Goal: Task Accomplishment & Management: Use online tool/utility

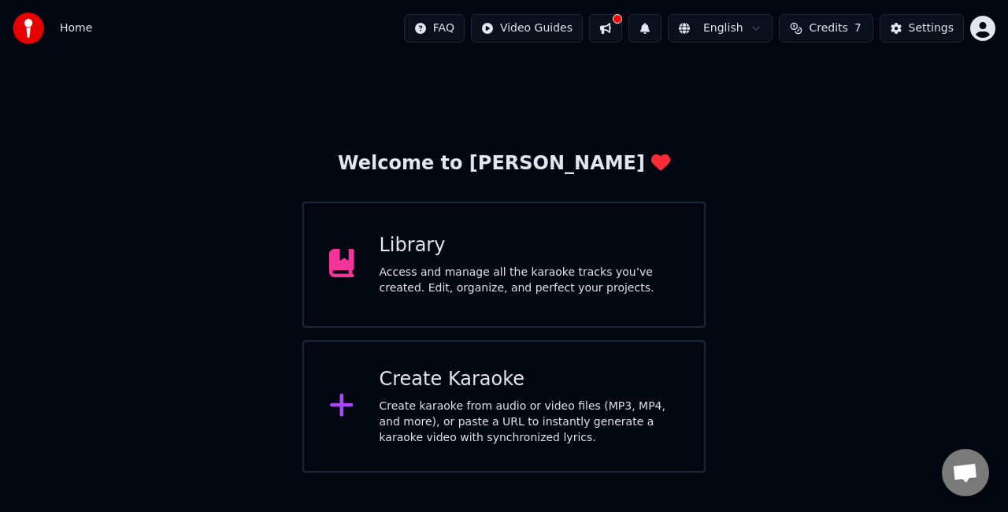
click at [476, 394] on div "Create Karaoke Create karaoke from audio or video files (MP3, MP4, and more), o…" at bounding box center [530, 406] width 300 height 79
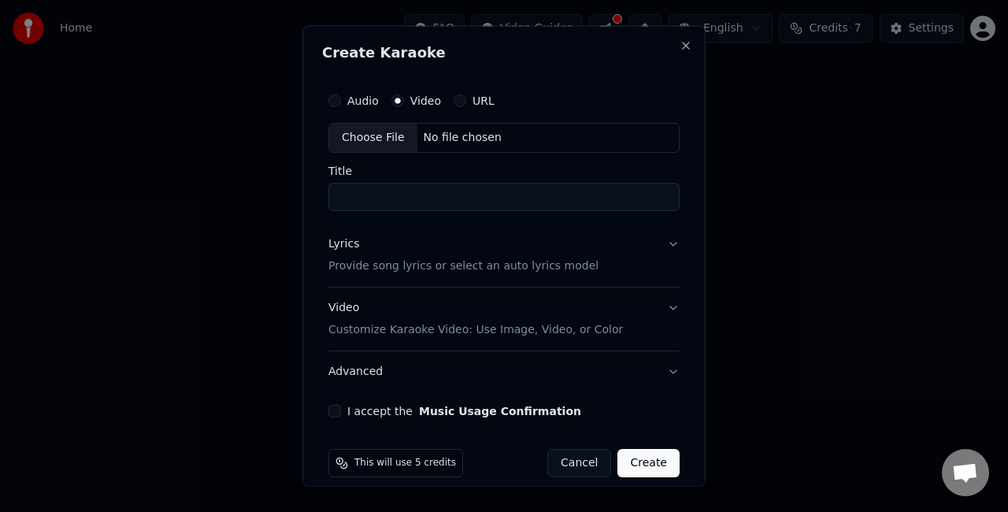
click at [387, 131] on div "Choose File" at bounding box center [373, 138] width 88 height 28
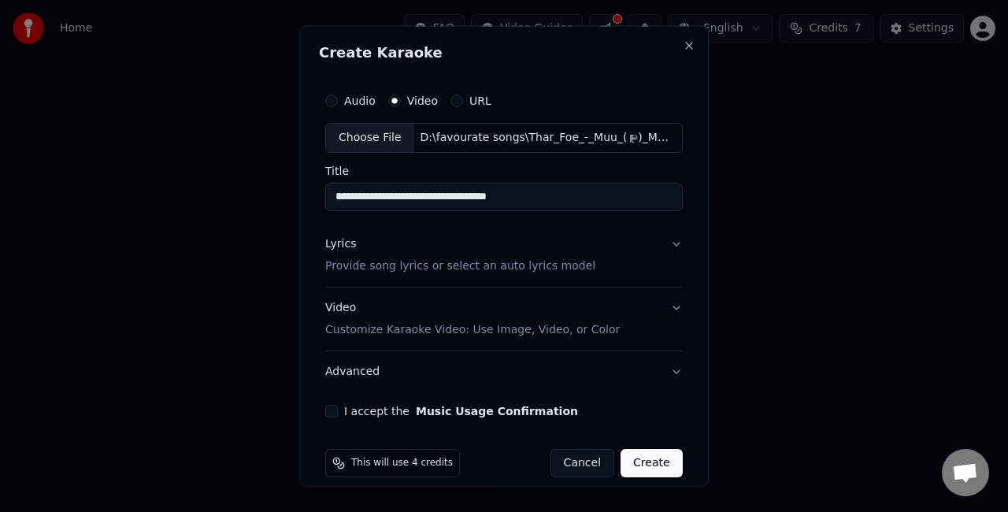
type input "**********"
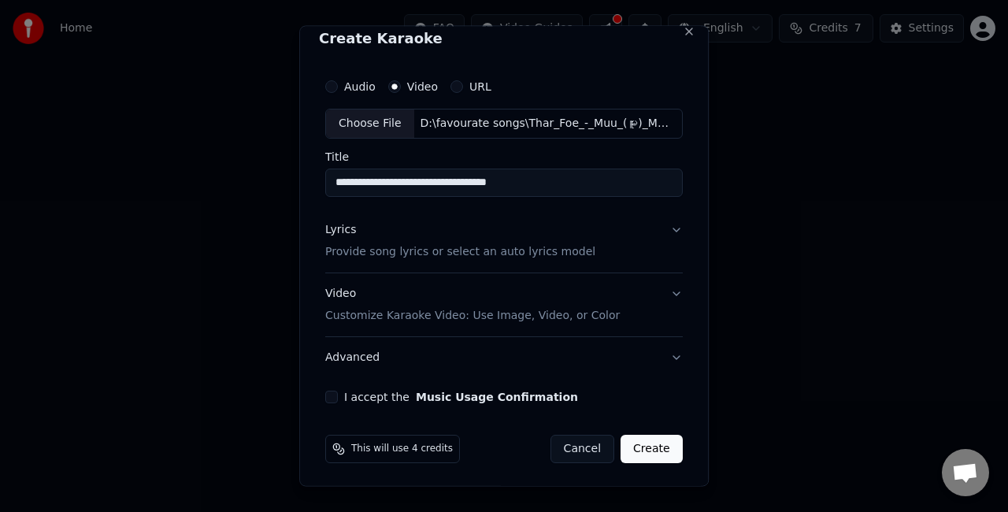
click at [332, 391] on button "I accept the Music Usage Confirmation" at bounding box center [331, 396] width 13 height 13
click at [646, 452] on button "Create" at bounding box center [652, 448] width 62 height 28
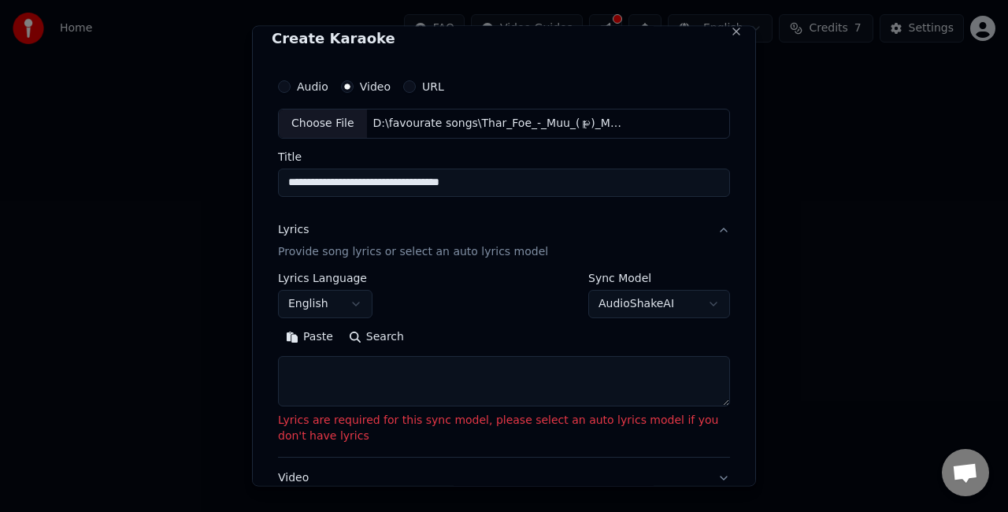
click at [414, 380] on textarea at bounding box center [504, 380] width 452 height 50
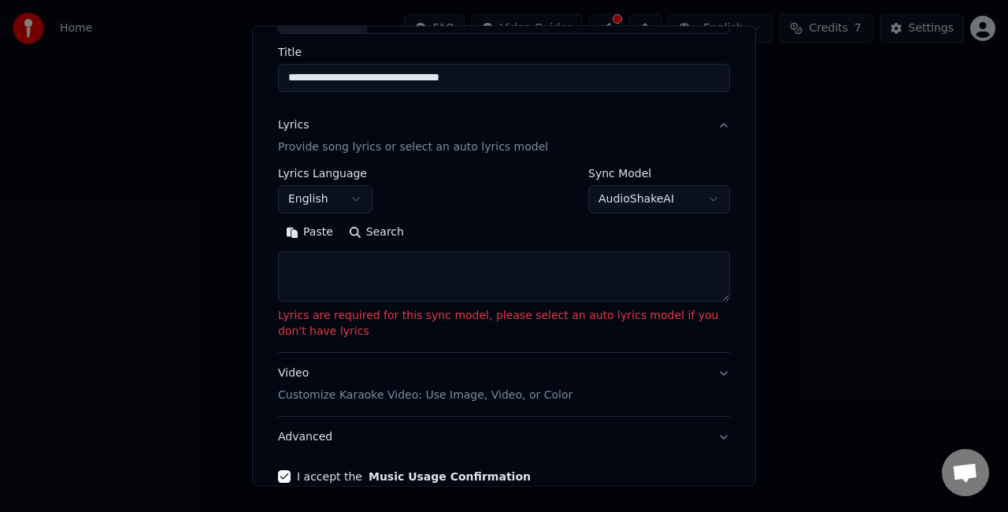
scroll to position [120, 0]
click at [669, 195] on button "AudioShakeAI" at bounding box center [659, 197] width 142 height 28
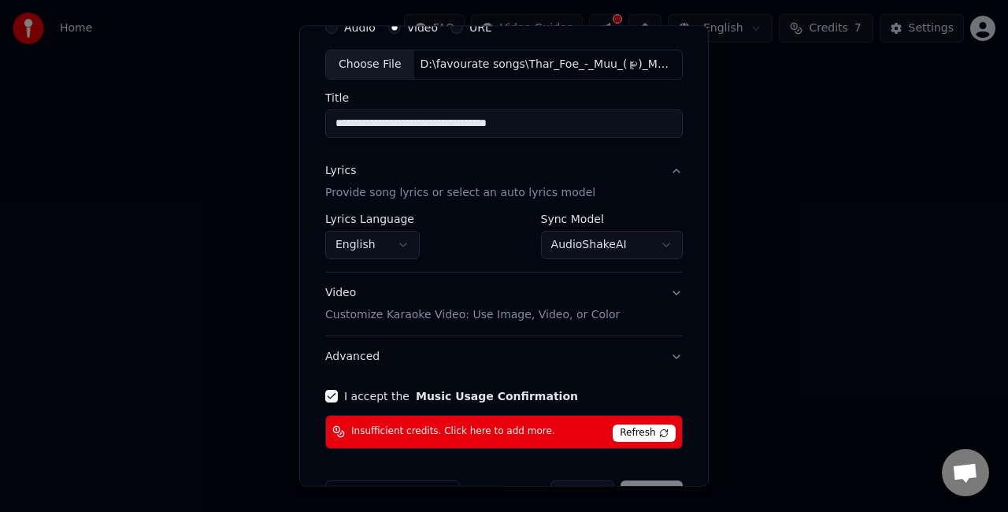
scroll to position [118, 0]
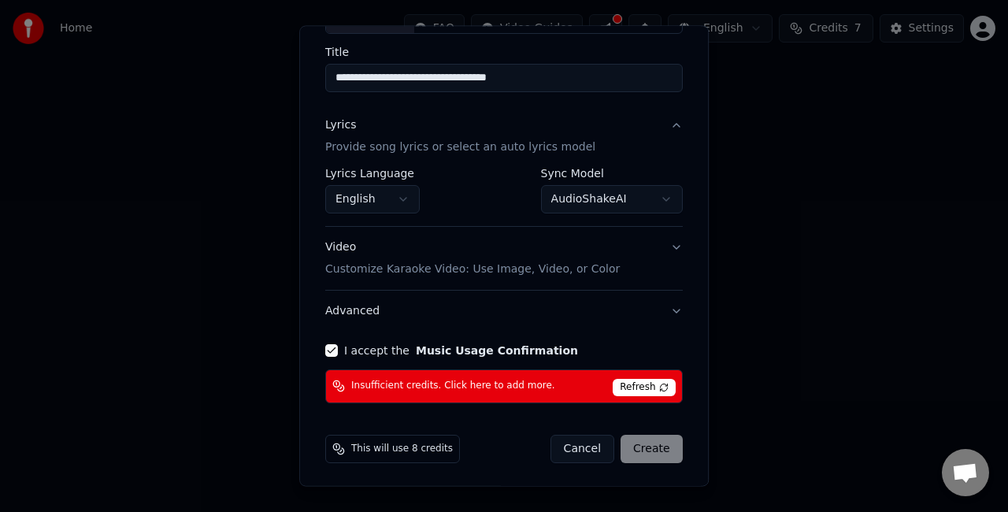
click at [625, 380] on span "Refresh" at bounding box center [644, 387] width 62 height 17
click at [639, 450] on div "Cancel Create" at bounding box center [616, 449] width 132 height 28
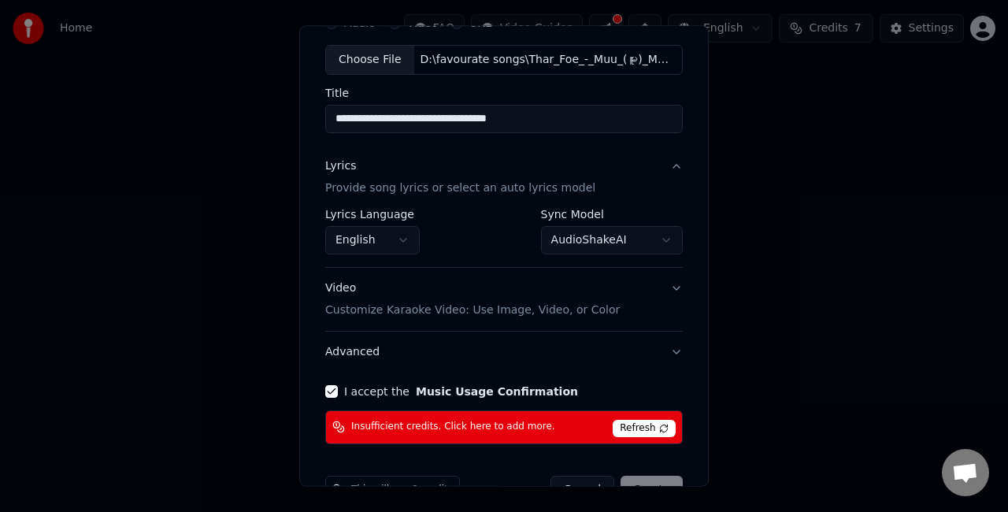
scroll to position [105, 0]
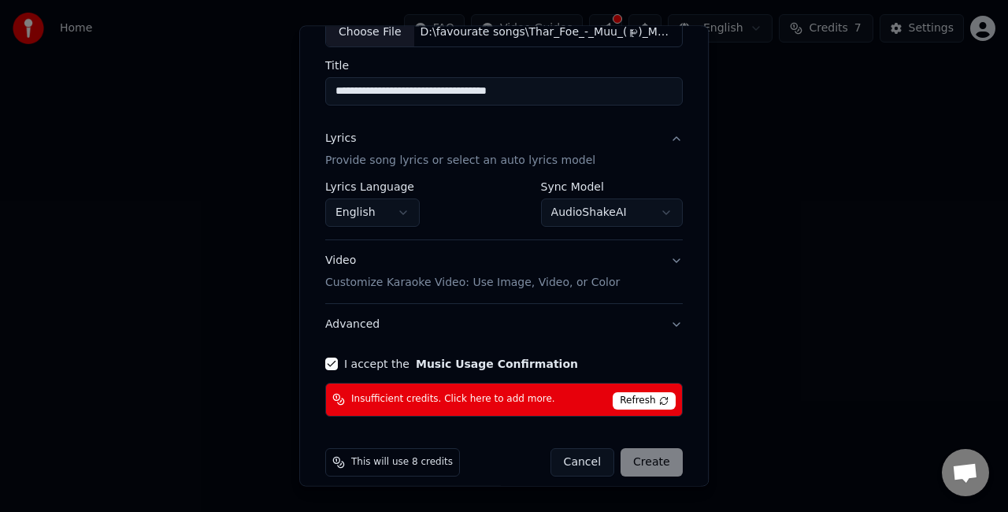
click at [596, 217] on button "AudioShakeAI" at bounding box center [612, 212] width 142 height 28
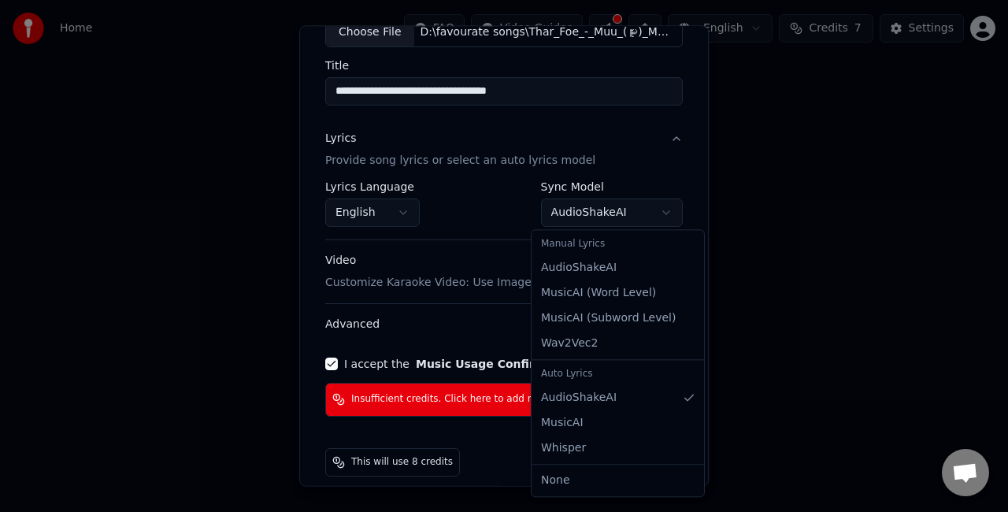
select select "**********"
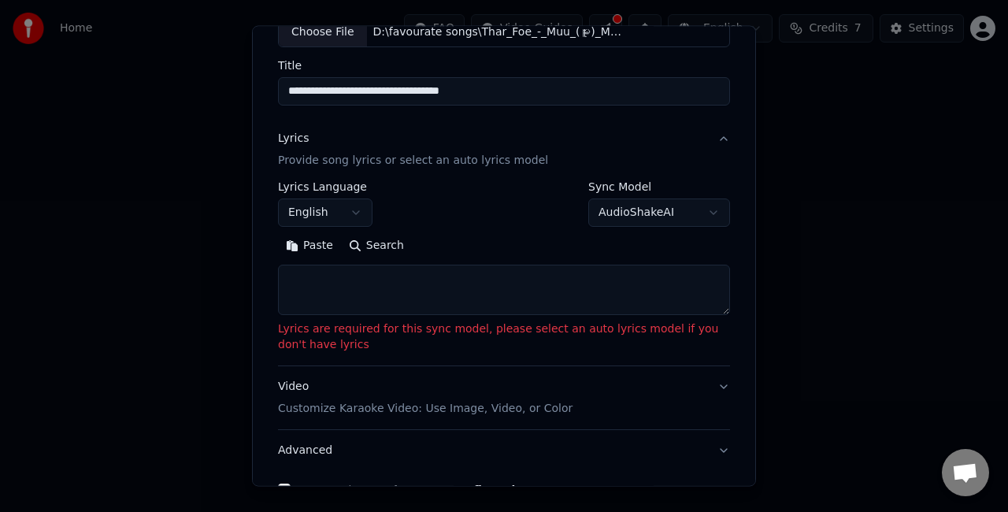
click at [535, 288] on textarea at bounding box center [504, 290] width 452 height 50
type textarea "*"
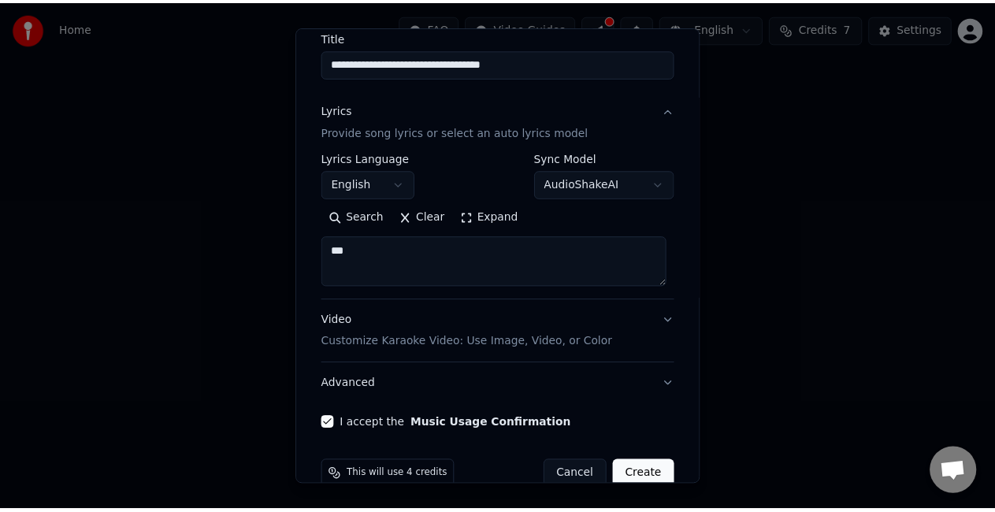
scroll to position [161, 0]
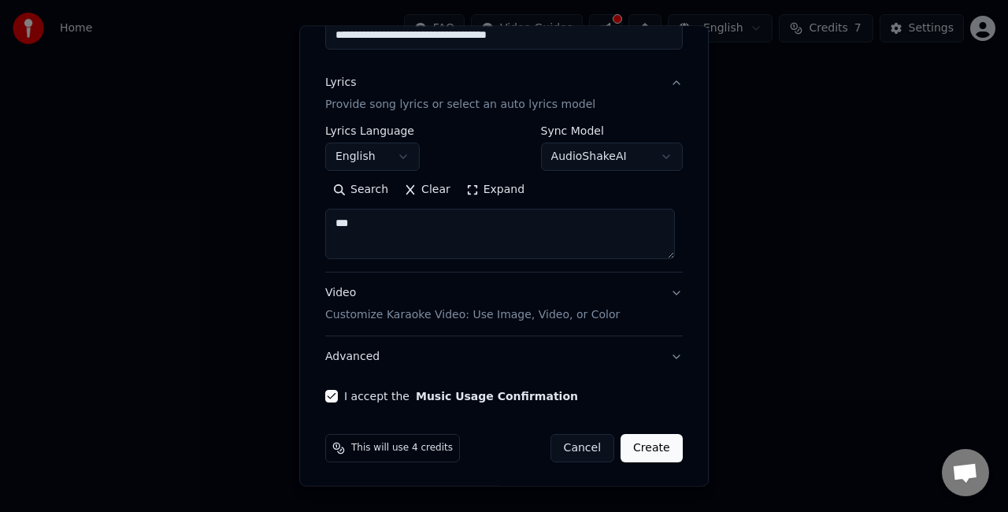
type textarea "***"
click at [639, 439] on button "Create" at bounding box center [652, 448] width 62 height 28
select select "**"
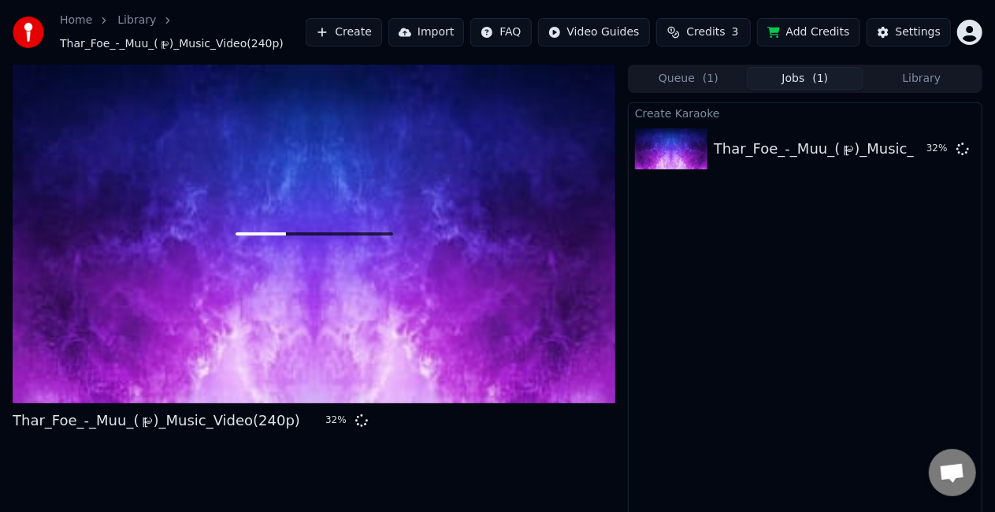
click at [972, 30] on html "Home Library Thar_Foe_-_Muu_(မူး)_Music_Video(240p) Create Import FAQ Video Gui…" at bounding box center [497, 256] width 995 height 512
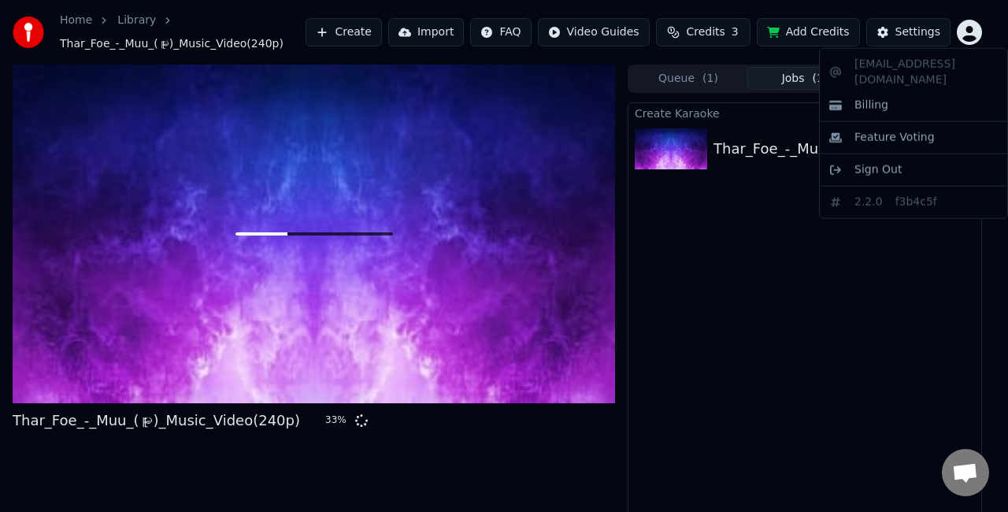
click at [900, 36] on html "Home Library Thar_Foe_-_Muu_(မူး)_Music_Video(240p) Create Import FAQ Video Gui…" at bounding box center [504, 256] width 1008 height 512
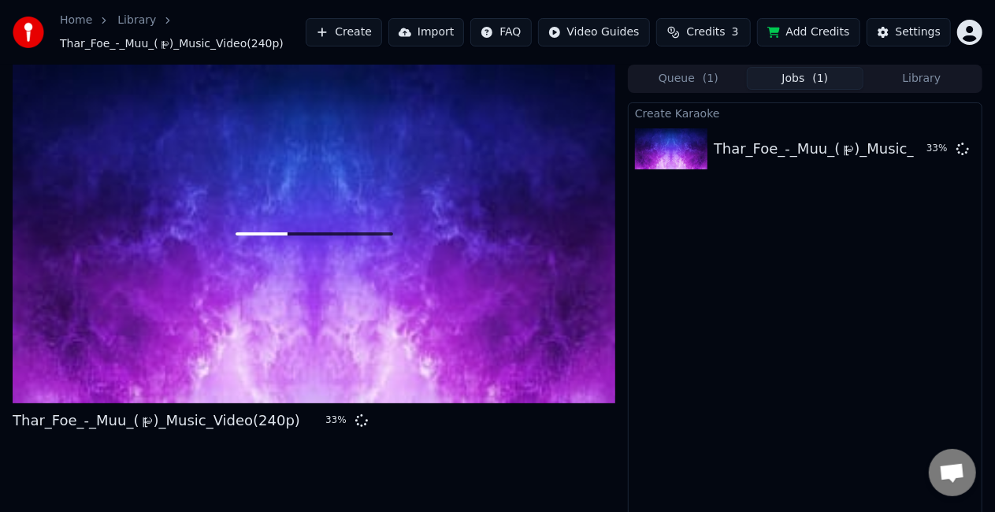
click at [900, 36] on div "Settings" at bounding box center [917, 32] width 45 height 16
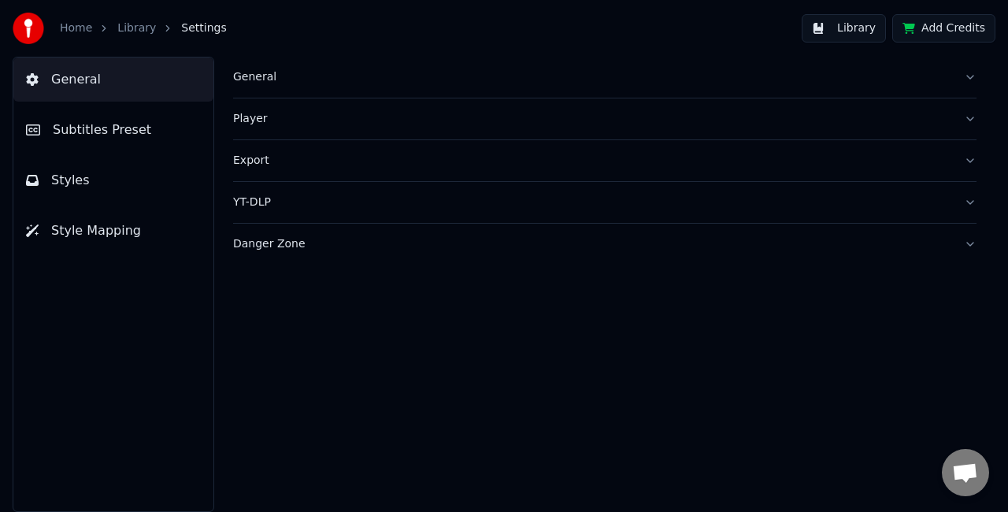
click at [124, 31] on link "Library" at bounding box center [136, 28] width 39 height 16
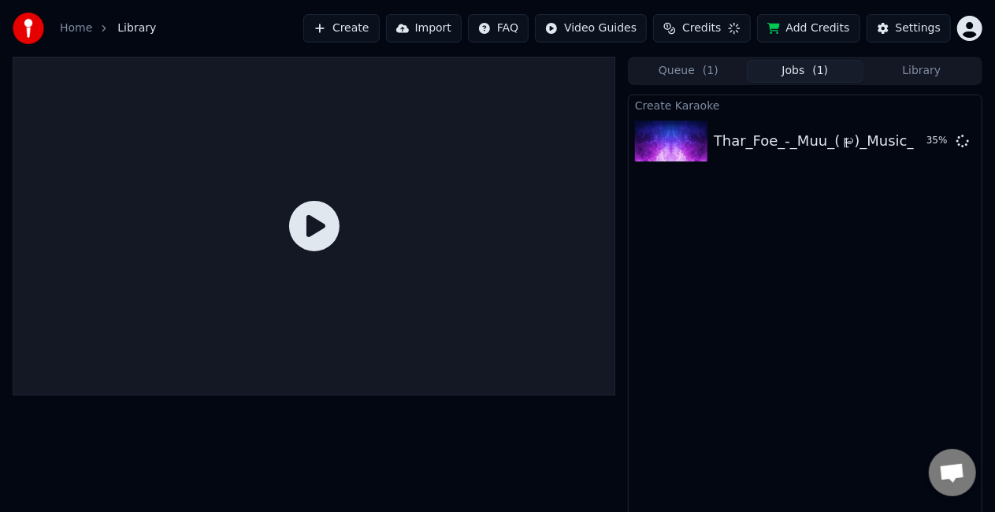
click at [458, 24] on button "Import" at bounding box center [424, 28] width 76 height 28
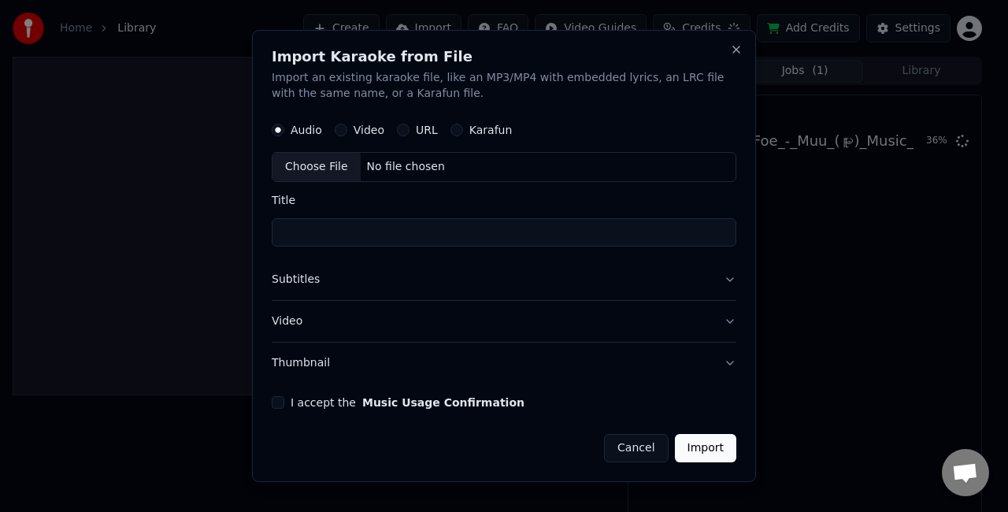
click at [729, 54] on h2 "Import Karaoke from File" at bounding box center [504, 57] width 465 height 14
click at [736, 51] on button "Close" at bounding box center [736, 49] width 13 height 13
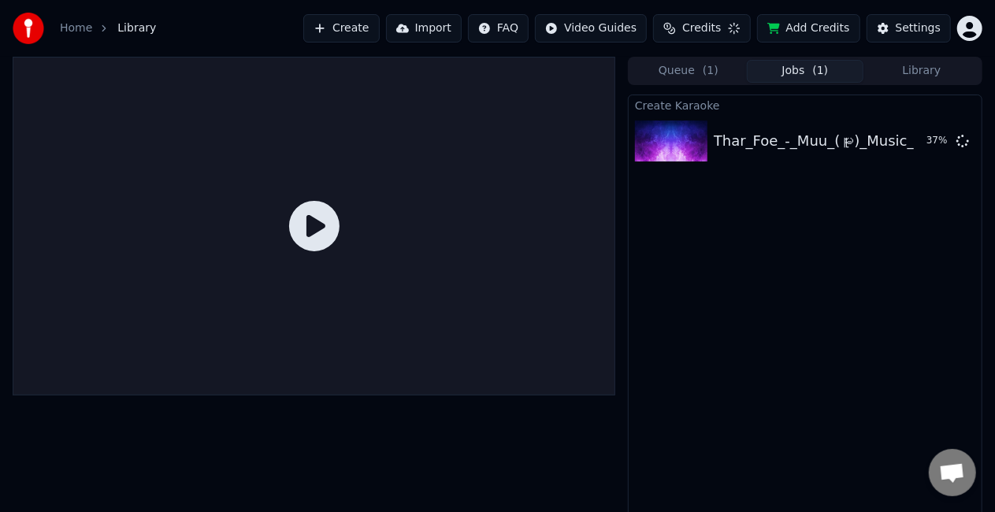
click at [680, 71] on button "Queue ( 1 )" at bounding box center [688, 71] width 117 height 23
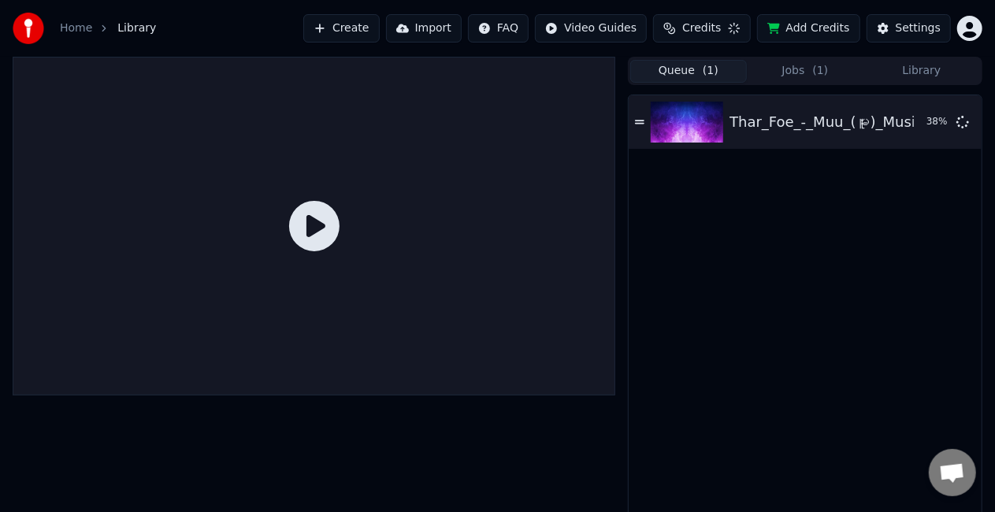
click at [821, 75] on span "( 1 )" at bounding box center [821, 71] width 16 height 16
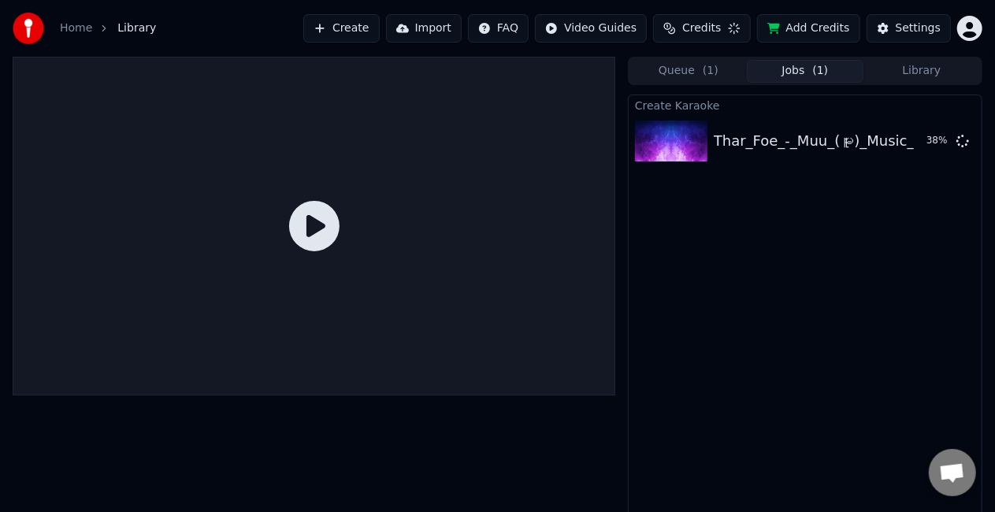
click at [721, 82] on div "Queue ( 1 ) Jobs ( 1 ) Library" at bounding box center [805, 71] width 354 height 28
click at [695, 72] on button "Queue ( 1 )" at bounding box center [688, 71] width 117 height 23
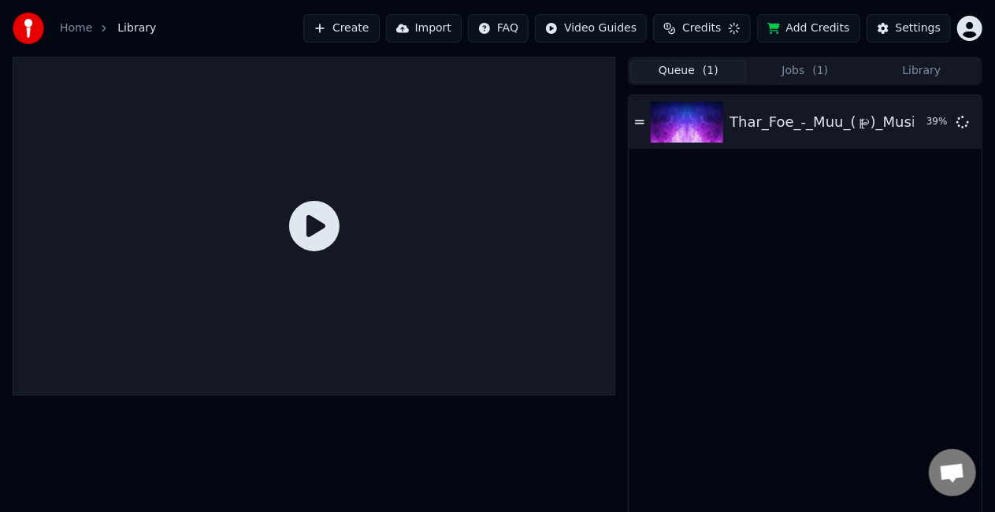
click at [923, 71] on button "Library" at bounding box center [921, 71] width 117 height 23
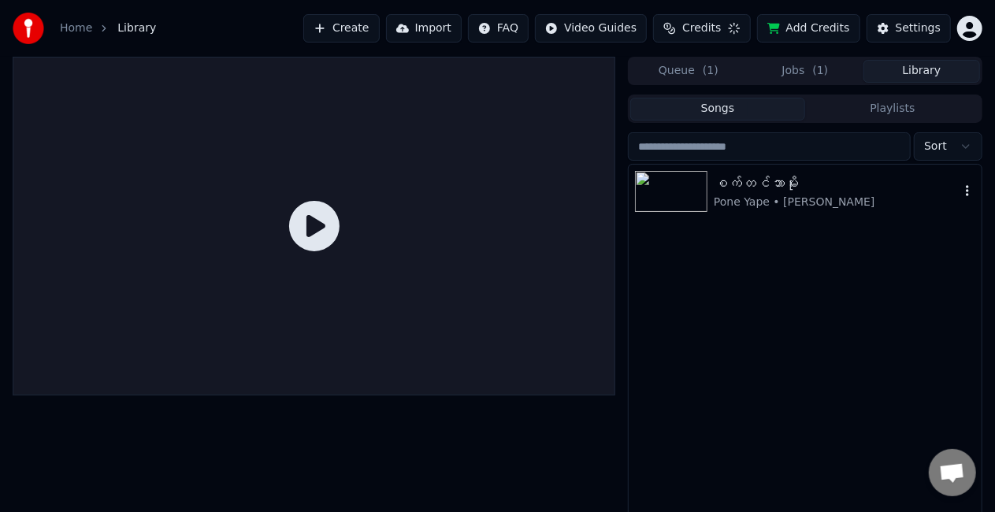
click at [687, 195] on img at bounding box center [671, 191] width 72 height 41
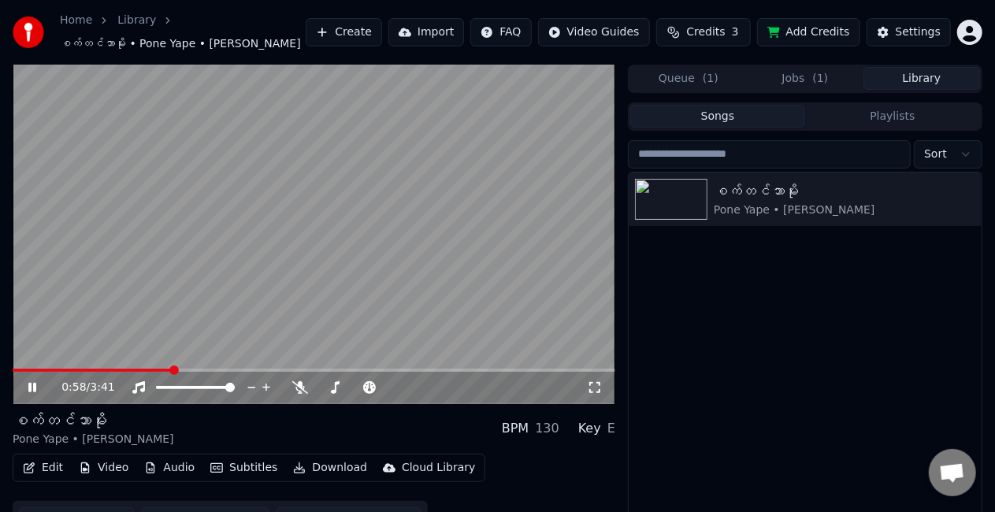
click at [701, 84] on button "Queue ( 1 )" at bounding box center [688, 78] width 117 height 23
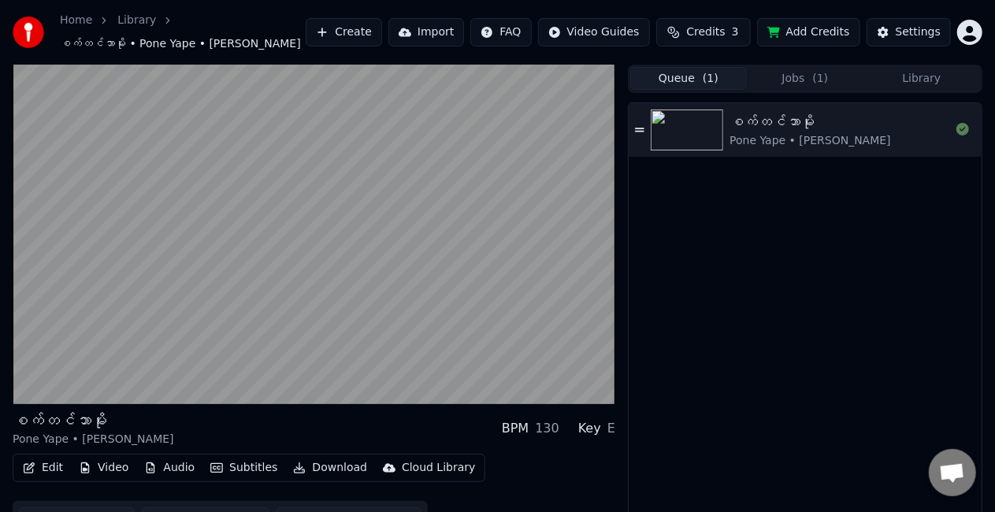
click at [806, 70] on button "Jobs ( 1 )" at bounding box center [805, 78] width 117 height 23
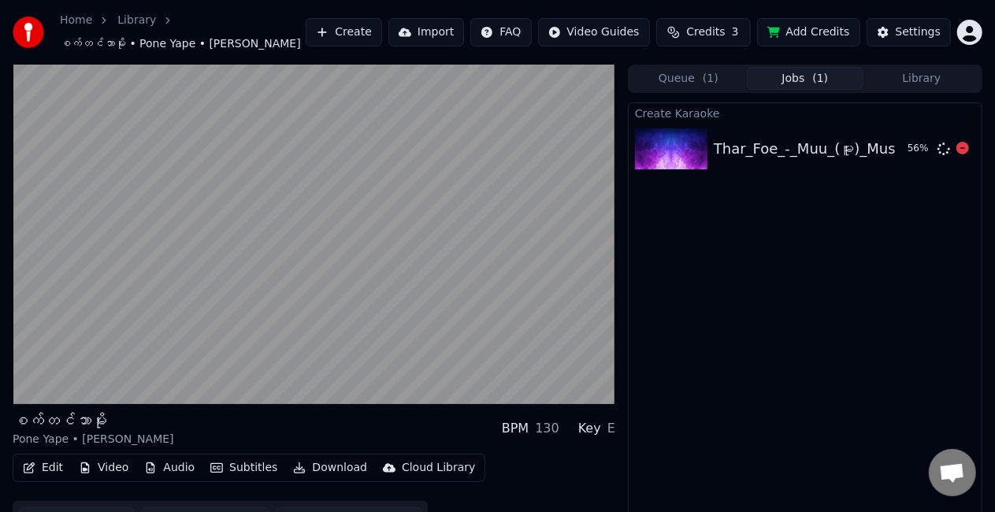
click at [682, 154] on img at bounding box center [671, 148] width 72 height 41
click at [173, 466] on button "Audio" at bounding box center [169, 468] width 63 height 22
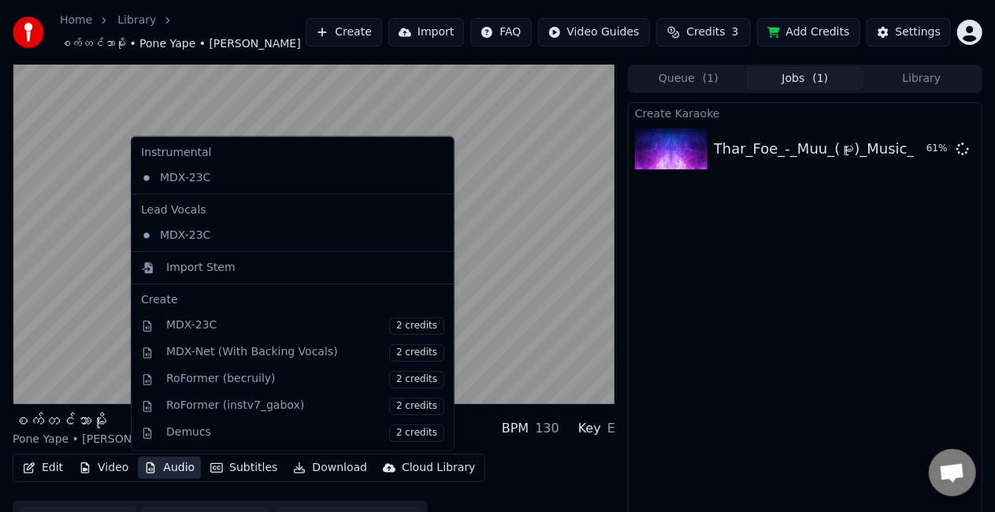
click at [173, 466] on button "Audio" at bounding box center [169, 468] width 63 height 22
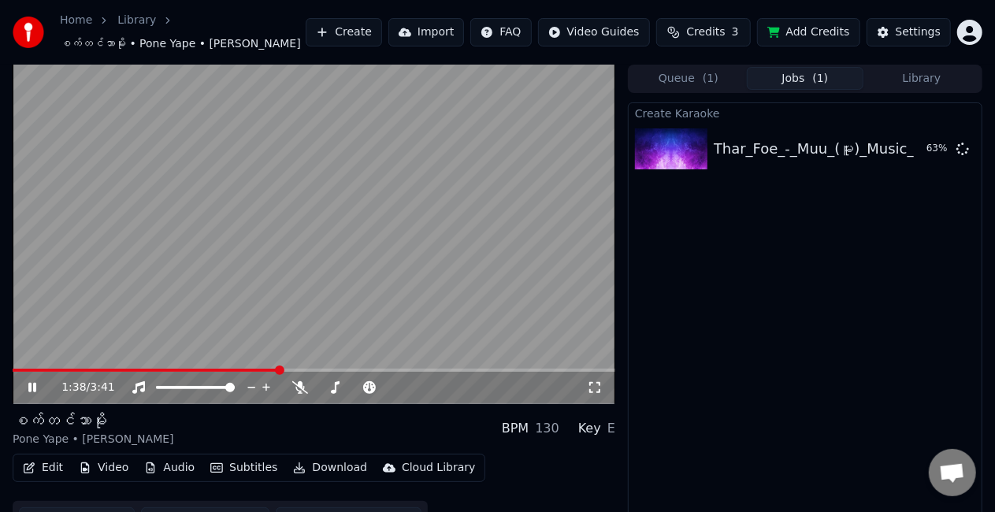
click at [910, 80] on button "Library" at bounding box center [921, 78] width 117 height 23
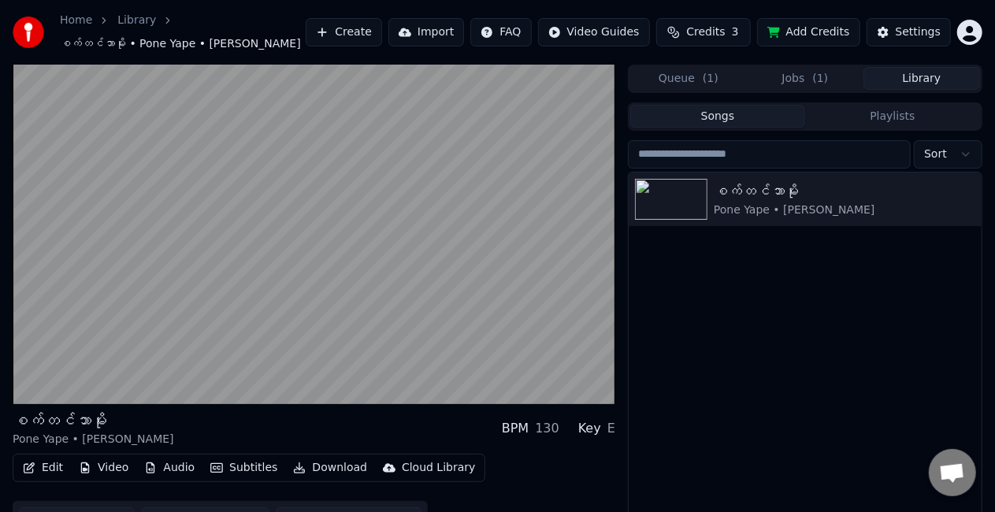
click at [802, 87] on button "Jobs ( 1 )" at bounding box center [805, 78] width 117 height 23
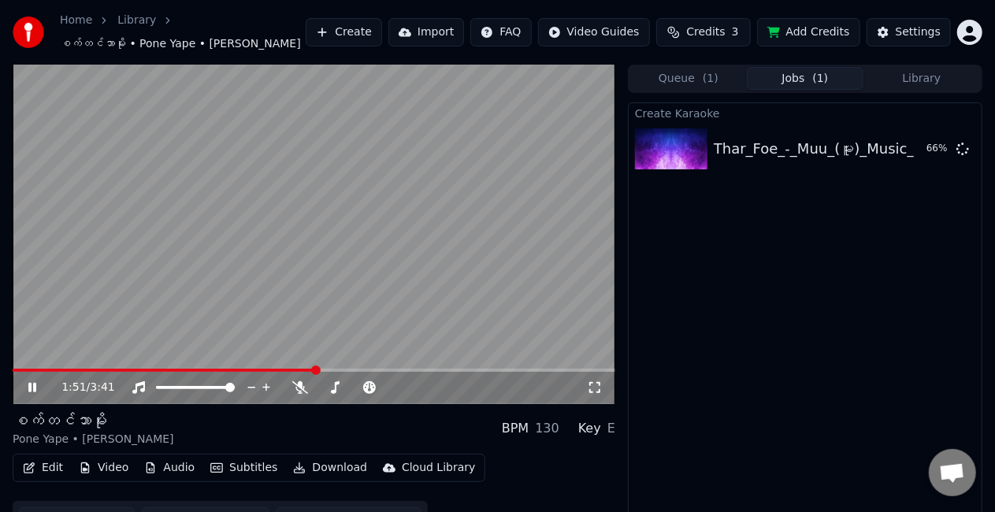
click at [513, 191] on video at bounding box center [314, 234] width 602 height 339
click at [822, 81] on span "( 1 )" at bounding box center [821, 79] width 16 height 16
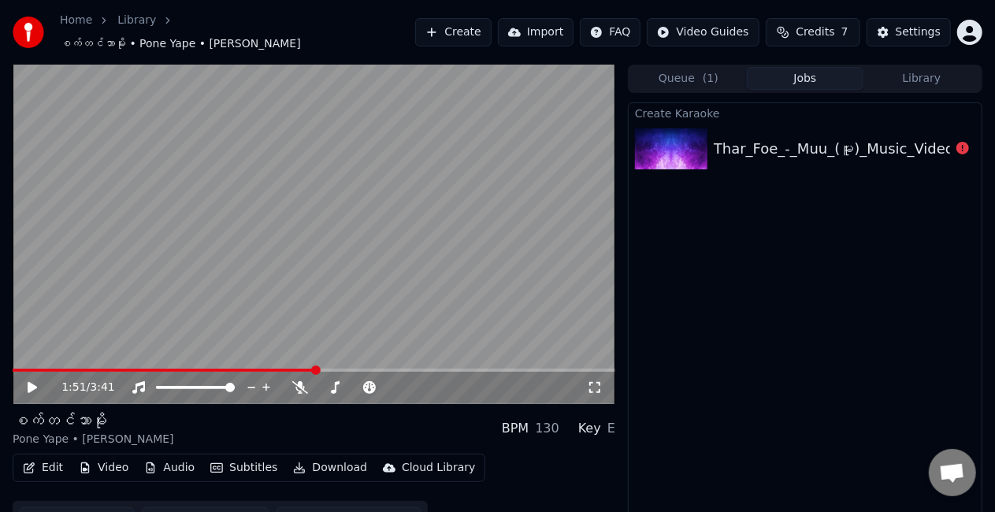
click at [739, 141] on div "Thar_Foe_-_Muu_(မူး)_Music_Video(240p)" at bounding box center [856, 149] width 287 height 22
click at [701, 69] on button "Queue ( 1 )" at bounding box center [688, 78] width 117 height 23
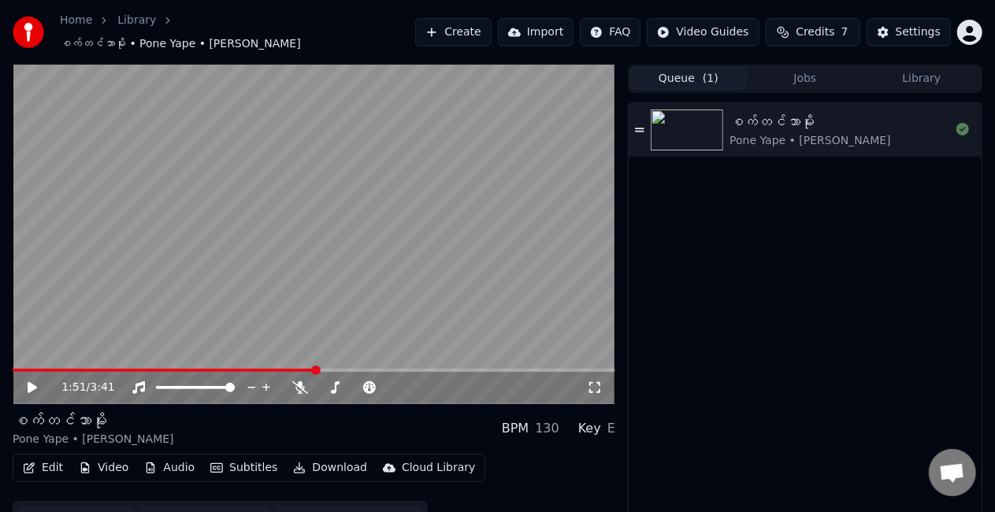
click at [807, 67] on button "Jobs" at bounding box center [805, 78] width 117 height 23
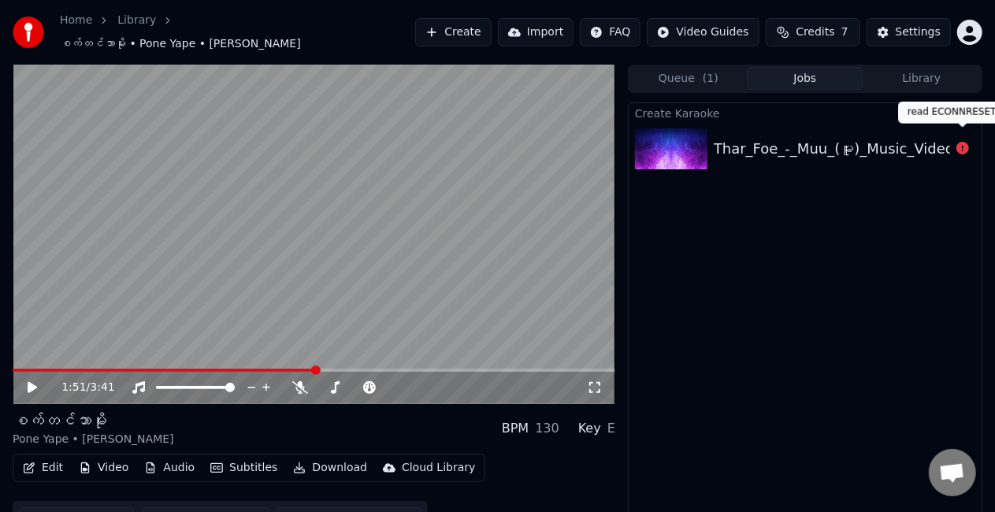
click at [966, 143] on icon at bounding box center [962, 148] width 13 height 13
click at [957, 142] on icon at bounding box center [962, 148] width 13 height 13
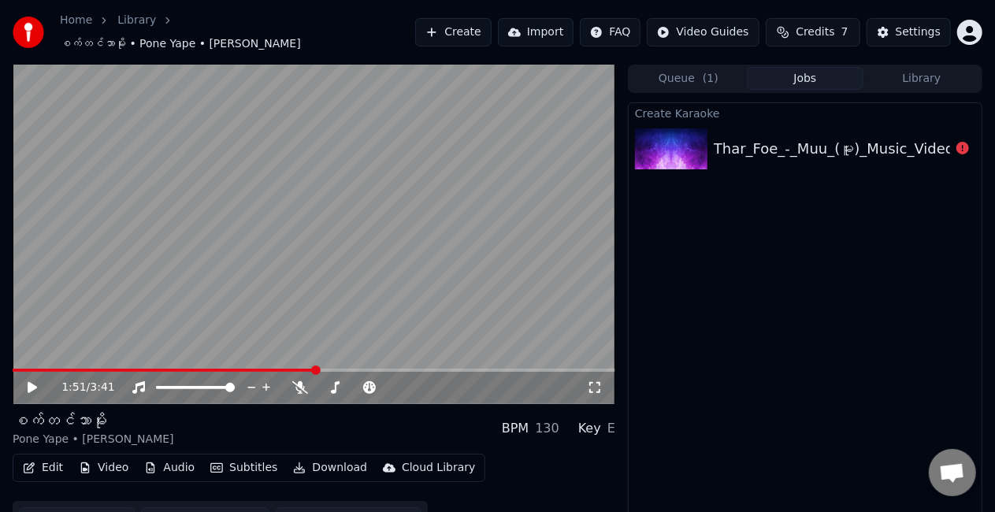
click at [957, 142] on icon at bounding box center [962, 148] width 13 height 13
